Goal: Use online tool/utility

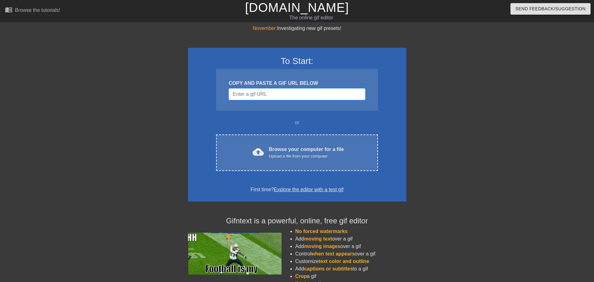
click at [269, 96] on input "Username" at bounding box center [297, 94] width 137 height 12
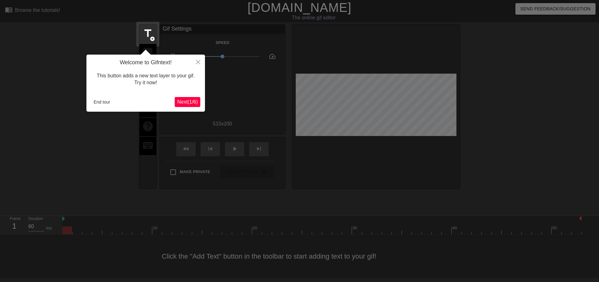
click at [182, 101] on span "Next ( 1 / 6 )" at bounding box center [187, 101] width 21 height 5
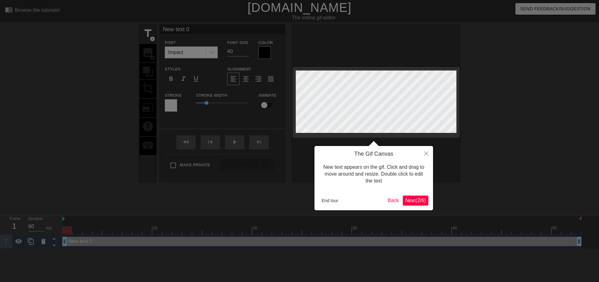
click at [413, 204] on button "Next ( 2 / 6 )" at bounding box center [416, 201] width 26 height 10
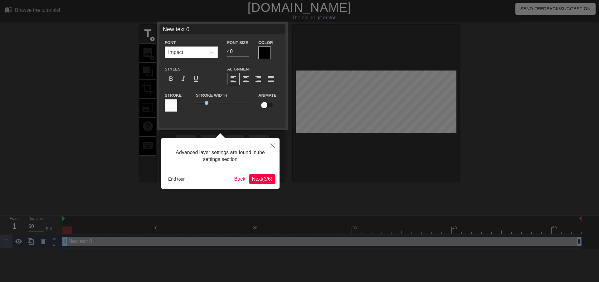
click at [260, 177] on span "Next ( 3 / 6 )" at bounding box center [262, 178] width 21 height 5
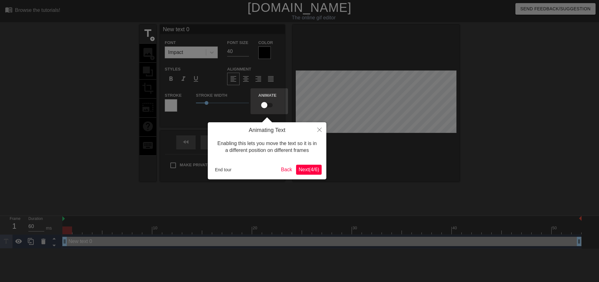
click at [313, 167] on span "Next ( 4 / 6 )" at bounding box center [308, 169] width 21 height 5
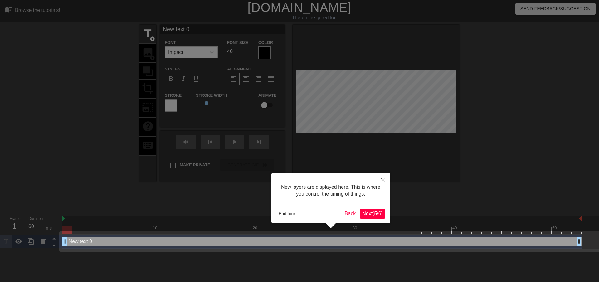
click at [376, 211] on span "Next ( 5 / 6 )" at bounding box center [372, 213] width 21 height 5
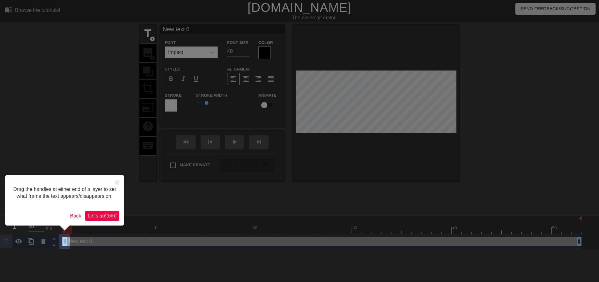
click at [105, 216] on span "Let's go! ( 6 / 6 )" at bounding box center [102, 215] width 29 height 5
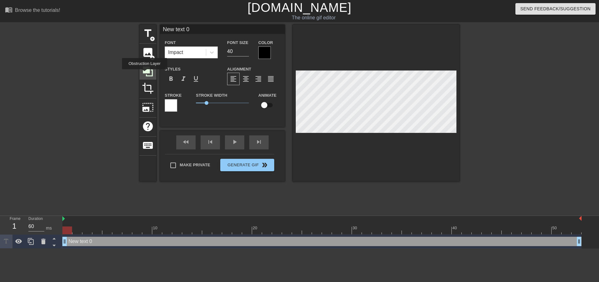
click at [144, 74] on icon at bounding box center [148, 71] width 12 height 12
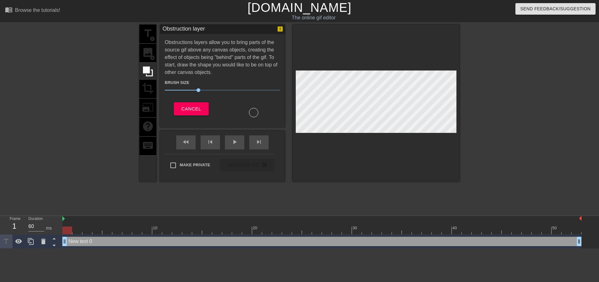
click at [144, 55] on div "title add_circle image add_circle crop photo_size_select_large help keyboard" at bounding box center [147, 103] width 17 height 157
click at [196, 108] on span "Cancel" at bounding box center [191, 109] width 20 height 8
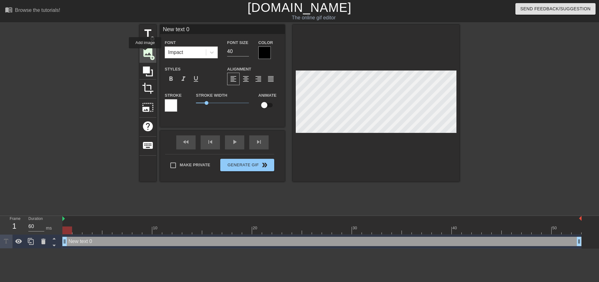
click at [145, 53] on span "image" at bounding box center [148, 52] width 12 height 12
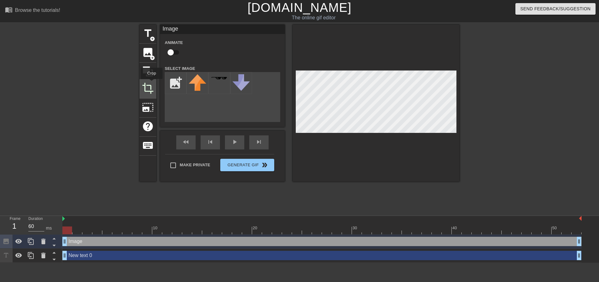
click at [152, 84] on span "crop" at bounding box center [148, 88] width 12 height 12
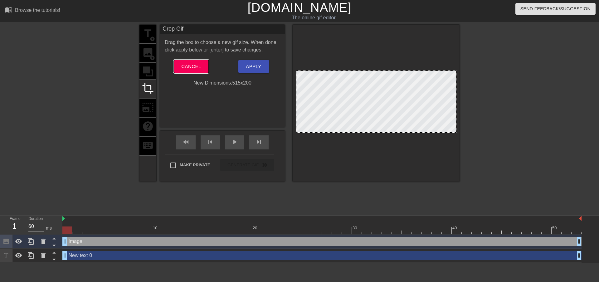
click at [181, 64] on span "Cancel" at bounding box center [191, 66] width 20 height 8
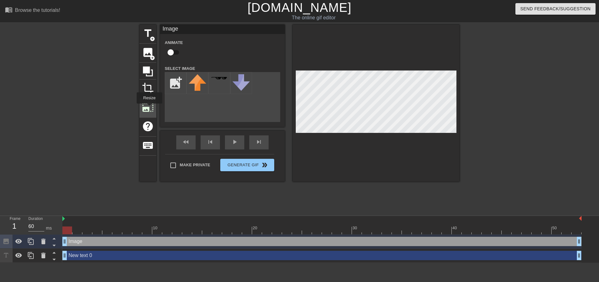
click at [149, 108] on span "photo_size_select_large" at bounding box center [148, 107] width 12 height 12
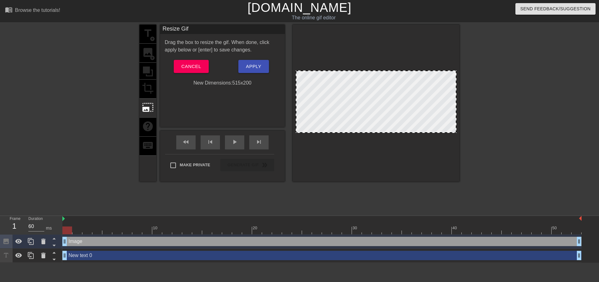
click at [147, 90] on div "title add_circle image add_circle crop photo_size_select_large help keyboard" at bounding box center [147, 103] width 17 height 157
click at [191, 63] on span "Cancel" at bounding box center [191, 66] width 20 height 8
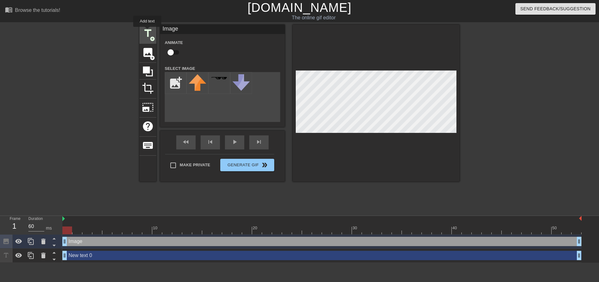
click at [147, 31] on span "title" at bounding box center [148, 33] width 12 height 12
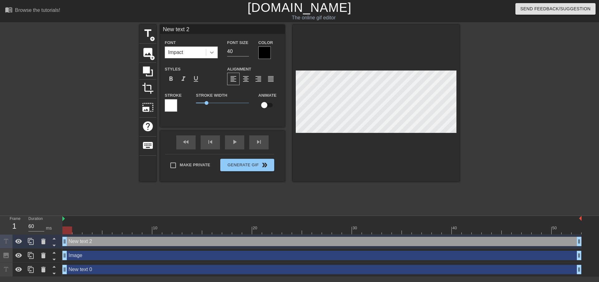
drag, startPoint x: 206, startPoint y: 39, endPoint x: 209, endPoint y: 49, distance: 9.9
click at [205, 41] on div "Font Impact" at bounding box center [191, 49] width 53 height 20
click at [211, 52] on icon at bounding box center [212, 52] width 6 height 6
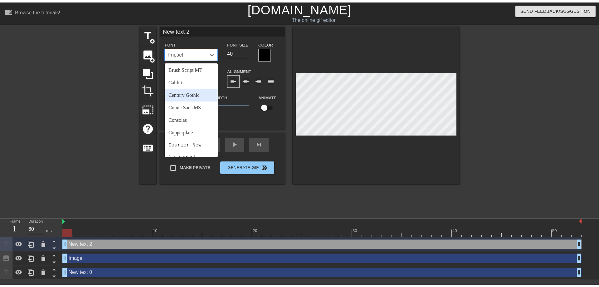
scroll to position [31, 0]
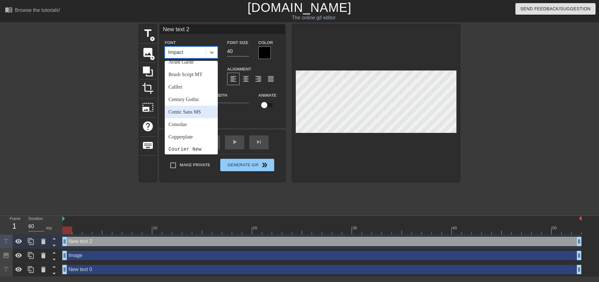
click at [204, 112] on div "Comic Sans MS" at bounding box center [191, 112] width 53 height 12
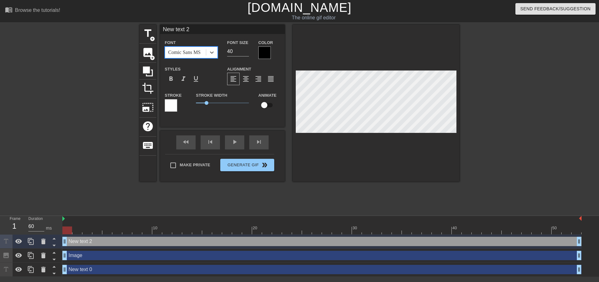
click at [167, 108] on div at bounding box center [171, 105] width 12 height 12
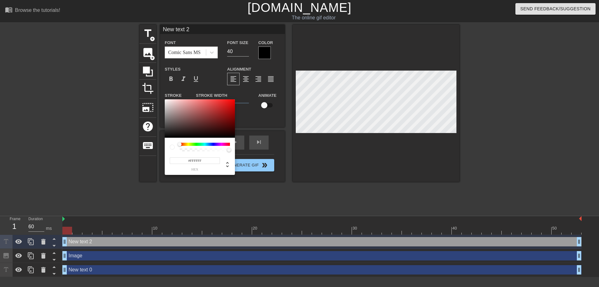
drag, startPoint x: 195, startPoint y: 126, endPoint x: 110, endPoint y: 74, distance: 99.4
click at [110, 75] on div "#FFFFFF hex" at bounding box center [299, 143] width 599 height 287
type input "#FF0000"
